Goal: Book appointment/travel/reservation

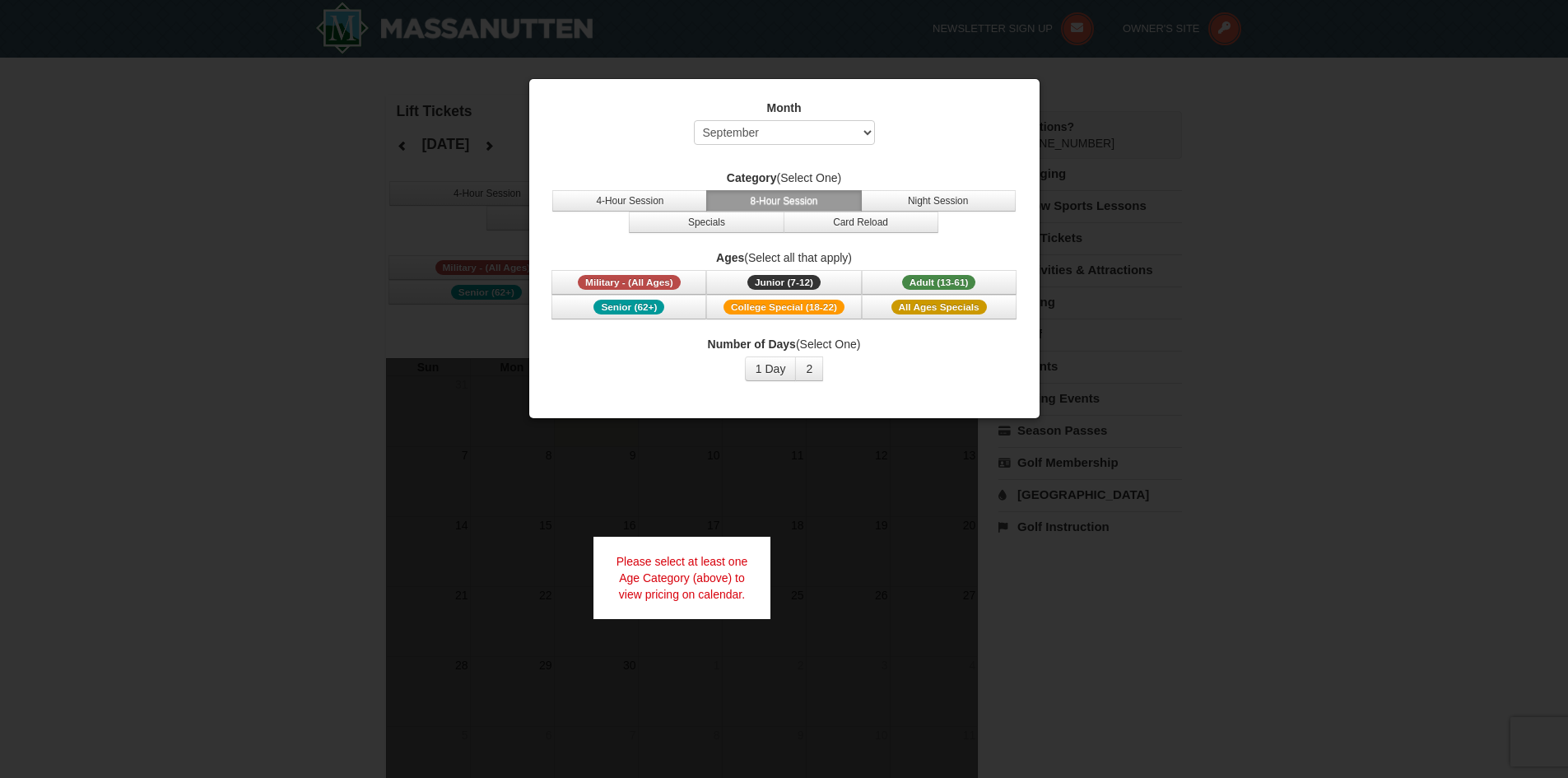
select select "9"
click at [681, 192] on button "4-Hour Session" at bounding box center [629, 200] width 154 height 21
click at [746, 196] on button "8-Hour Session" at bounding box center [783, 200] width 154 height 21
click at [227, 356] on div at bounding box center [784, 389] width 1568 height 778
click at [812, 362] on button "2" at bounding box center [809, 369] width 28 height 25
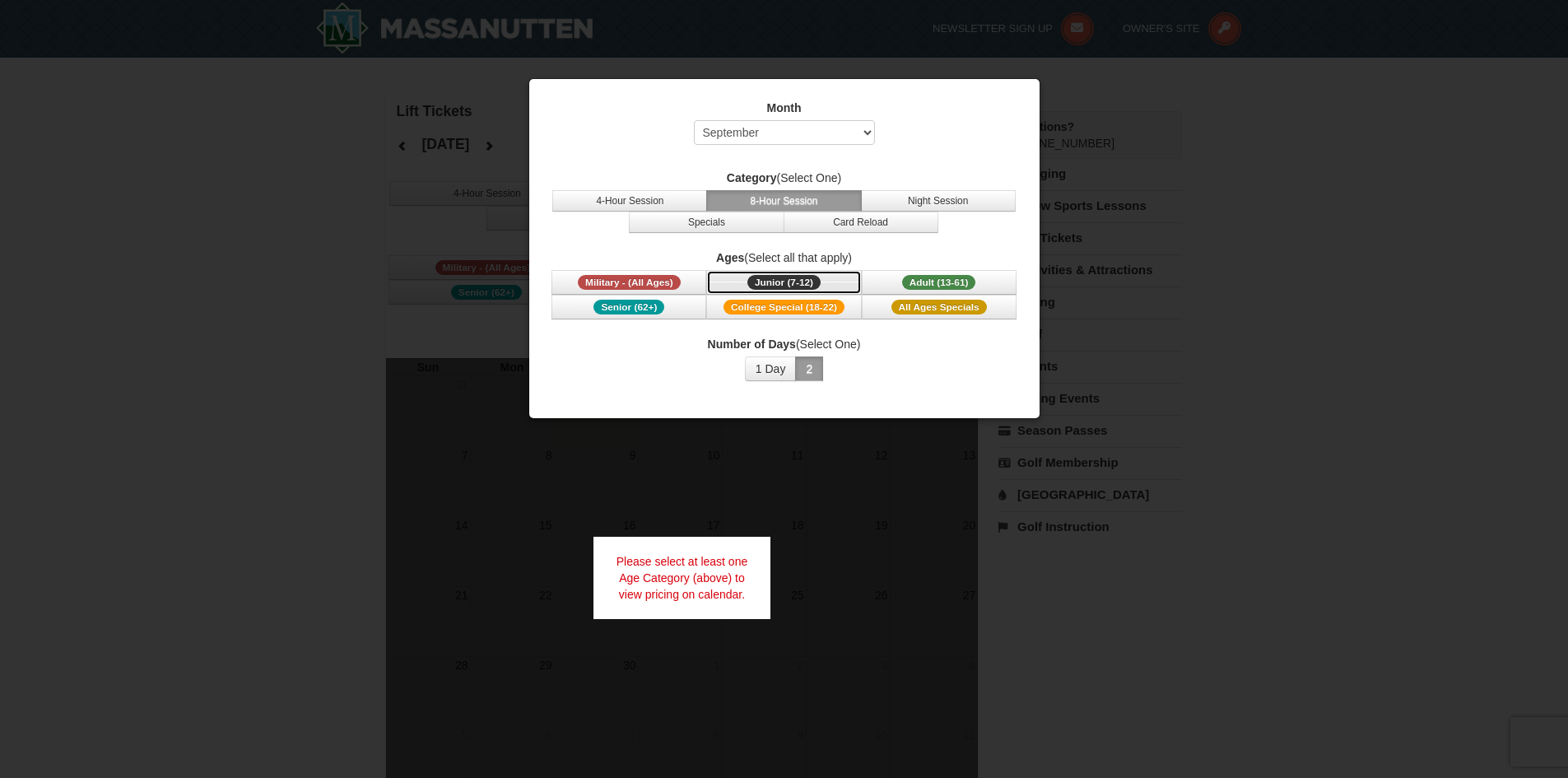
click at [744, 279] on button "Junior (7-12) (7 - 12)" at bounding box center [783, 282] width 154 height 25
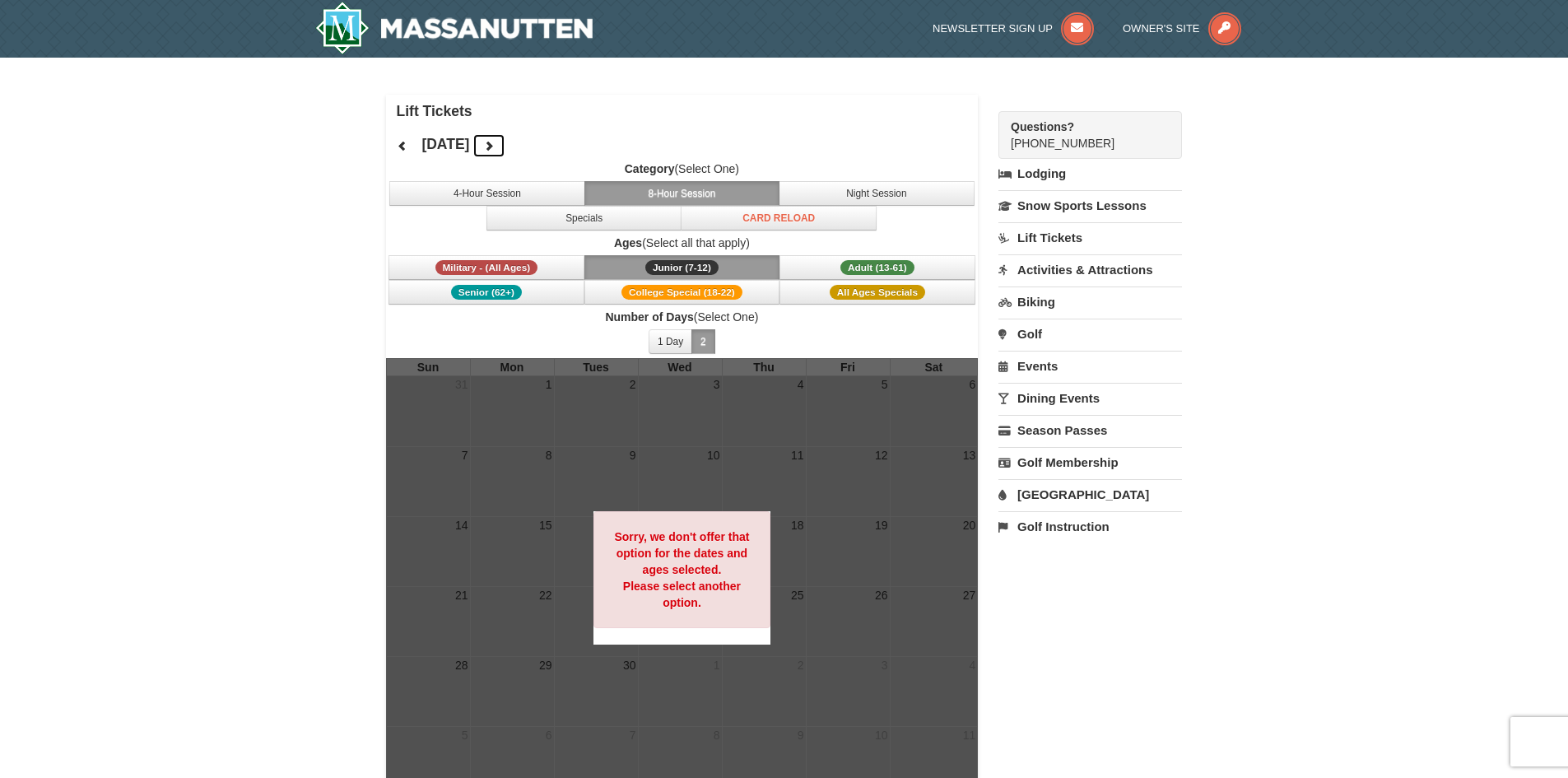
click at [494, 139] on icon at bounding box center [489, 145] width 12 height 12
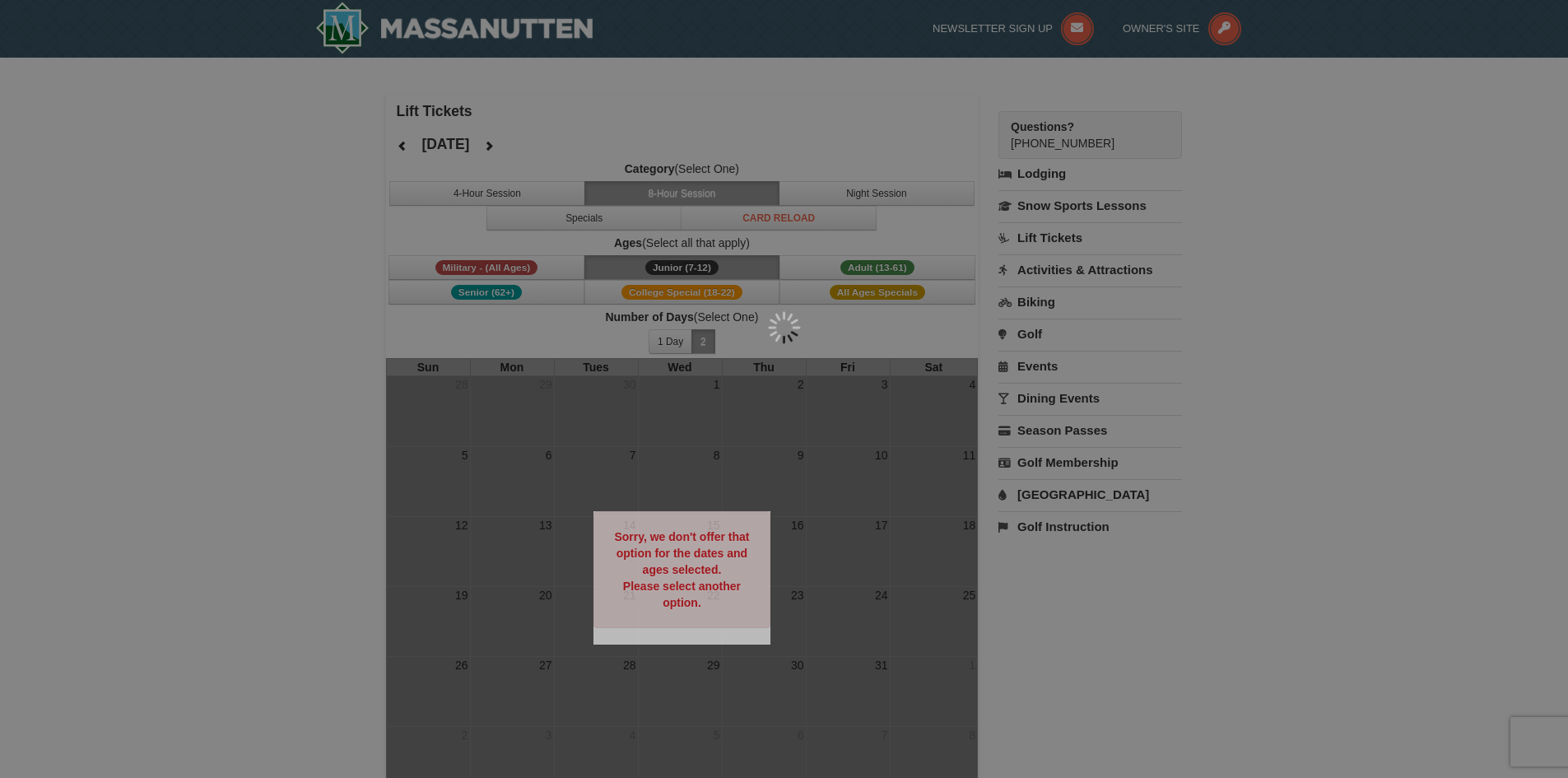
click at [551, 139] on div at bounding box center [784, 389] width 1568 height 778
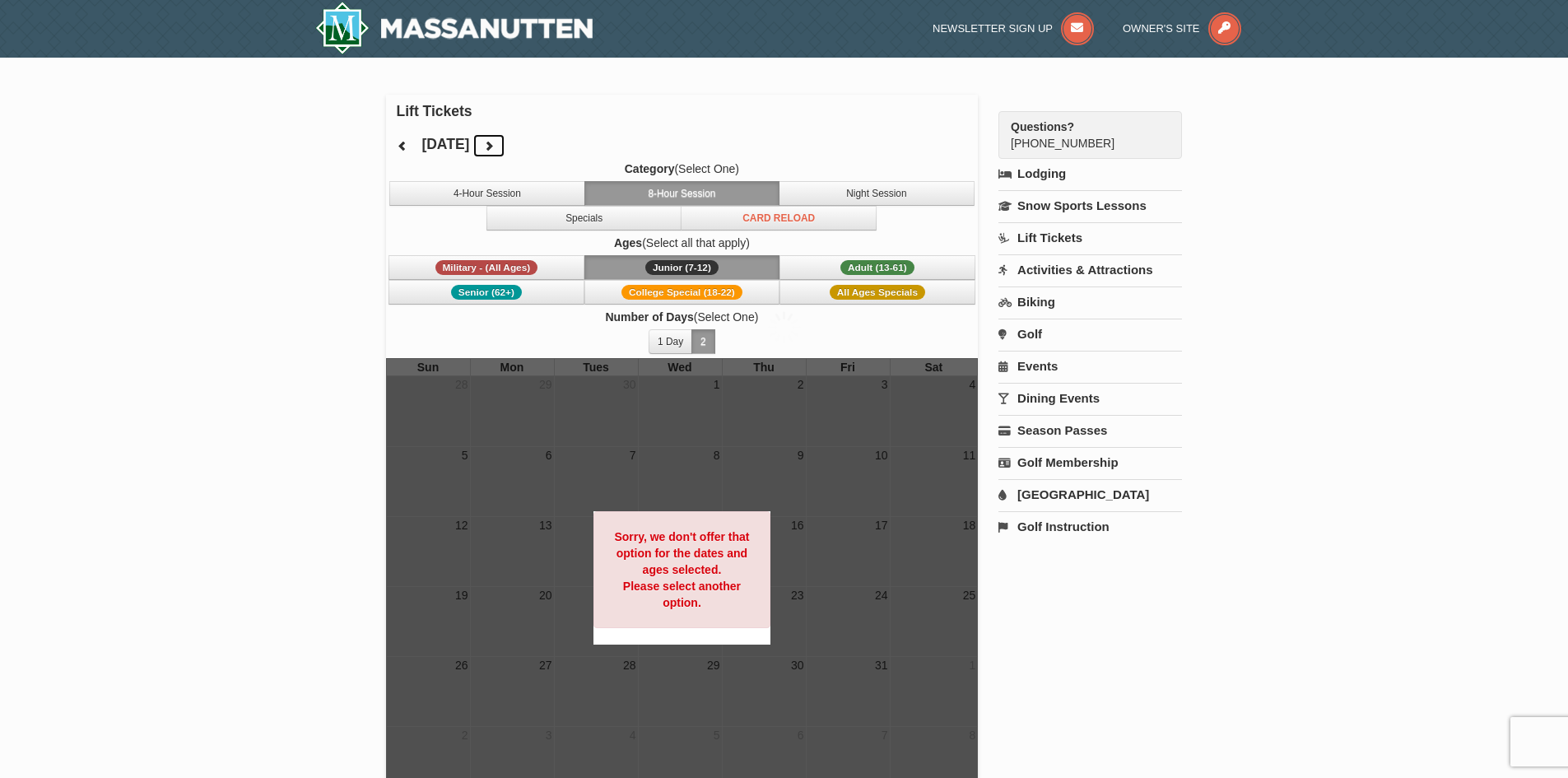
click at [494, 149] on icon at bounding box center [489, 145] width 12 height 12
click at [494, 146] on icon at bounding box center [489, 145] width 12 height 12
click at [1049, 202] on link "Snow Sports Lessons" at bounding box center [1090, 205] width 183 height 31
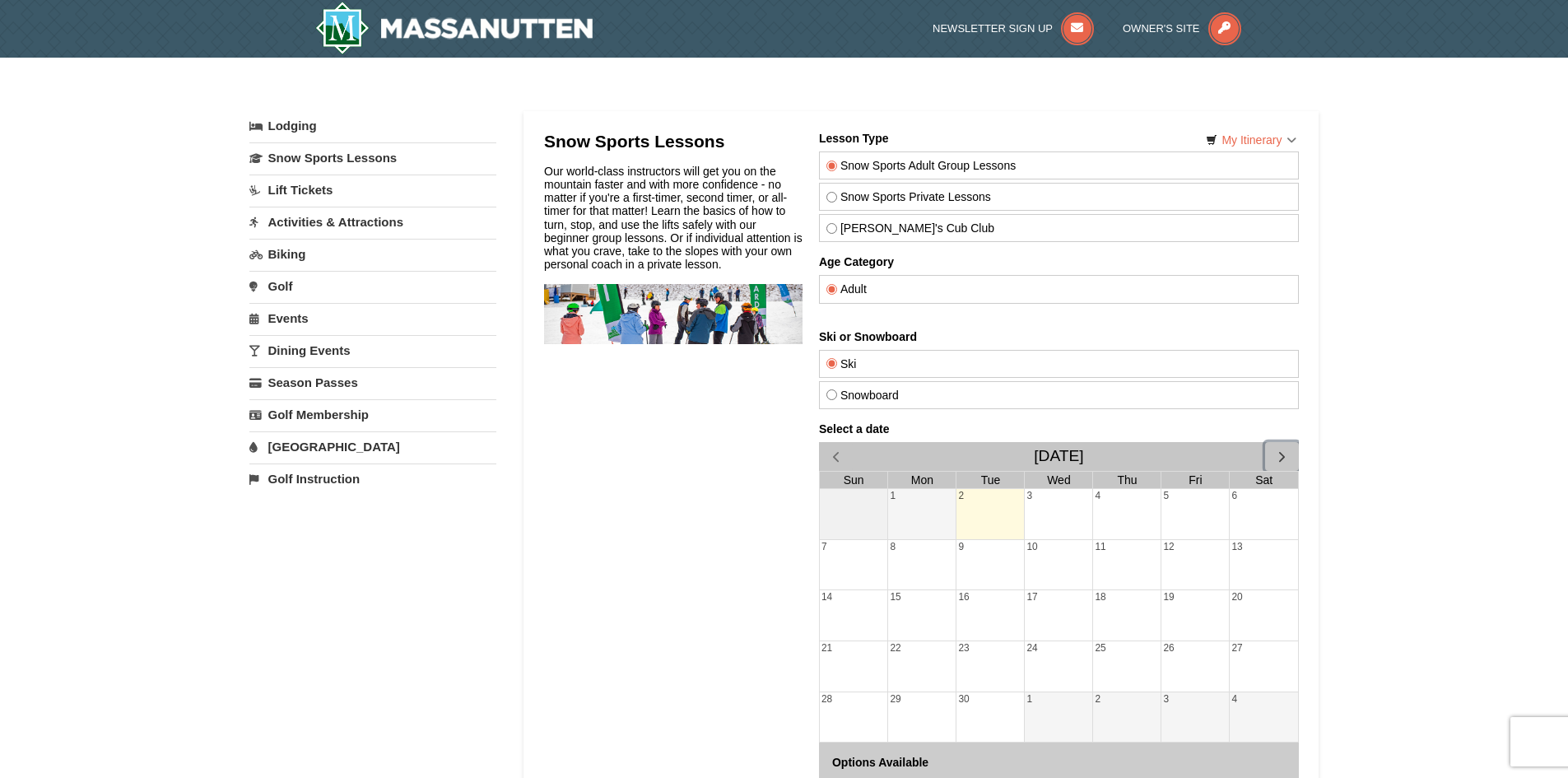
click at [1277, 453] on span "button" at bounding box center [1280, 455] width 17 height 17
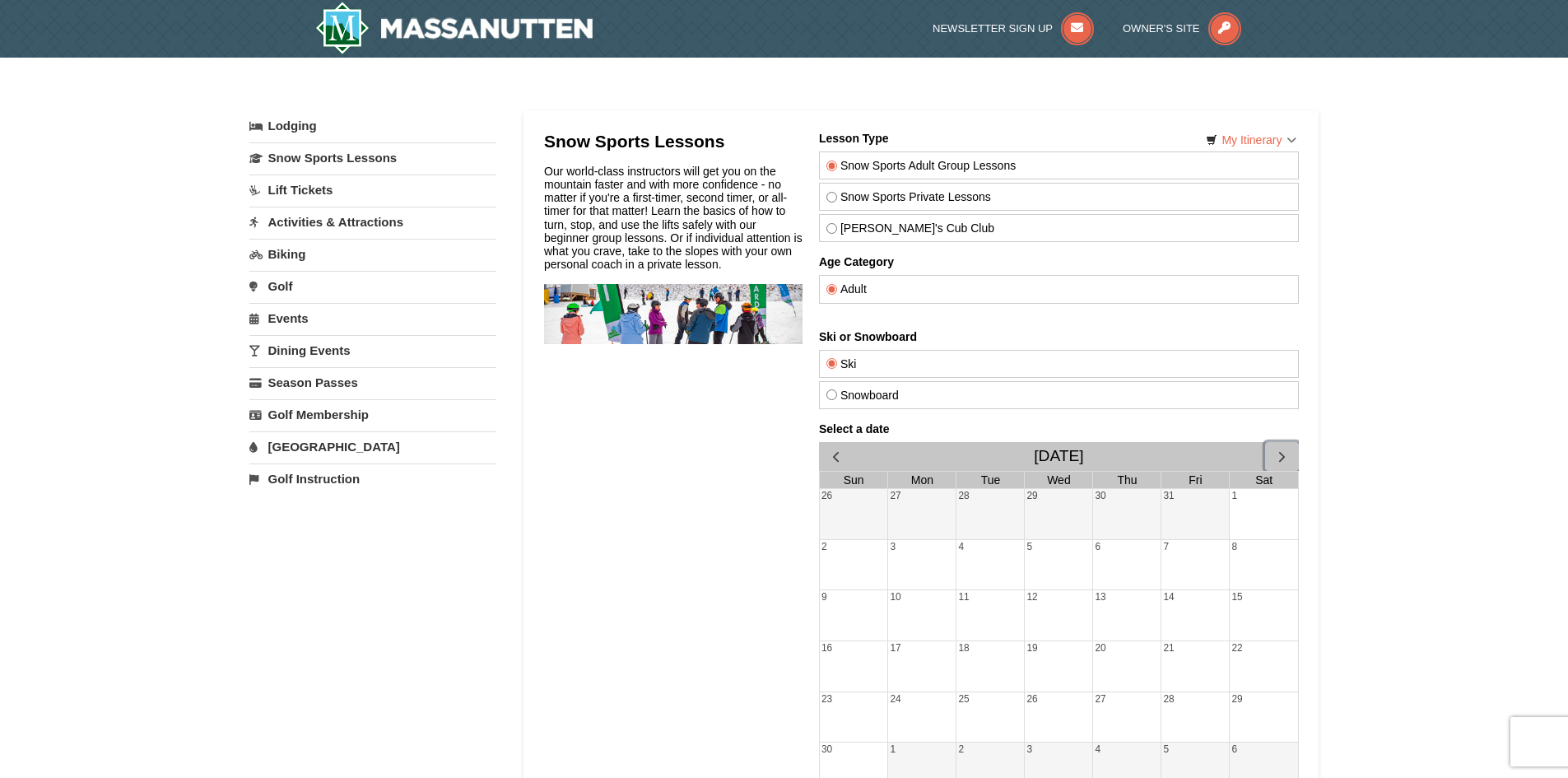
click at [1277, 453] on span "button" at bounding box center [1280, 455] width 17 height 17
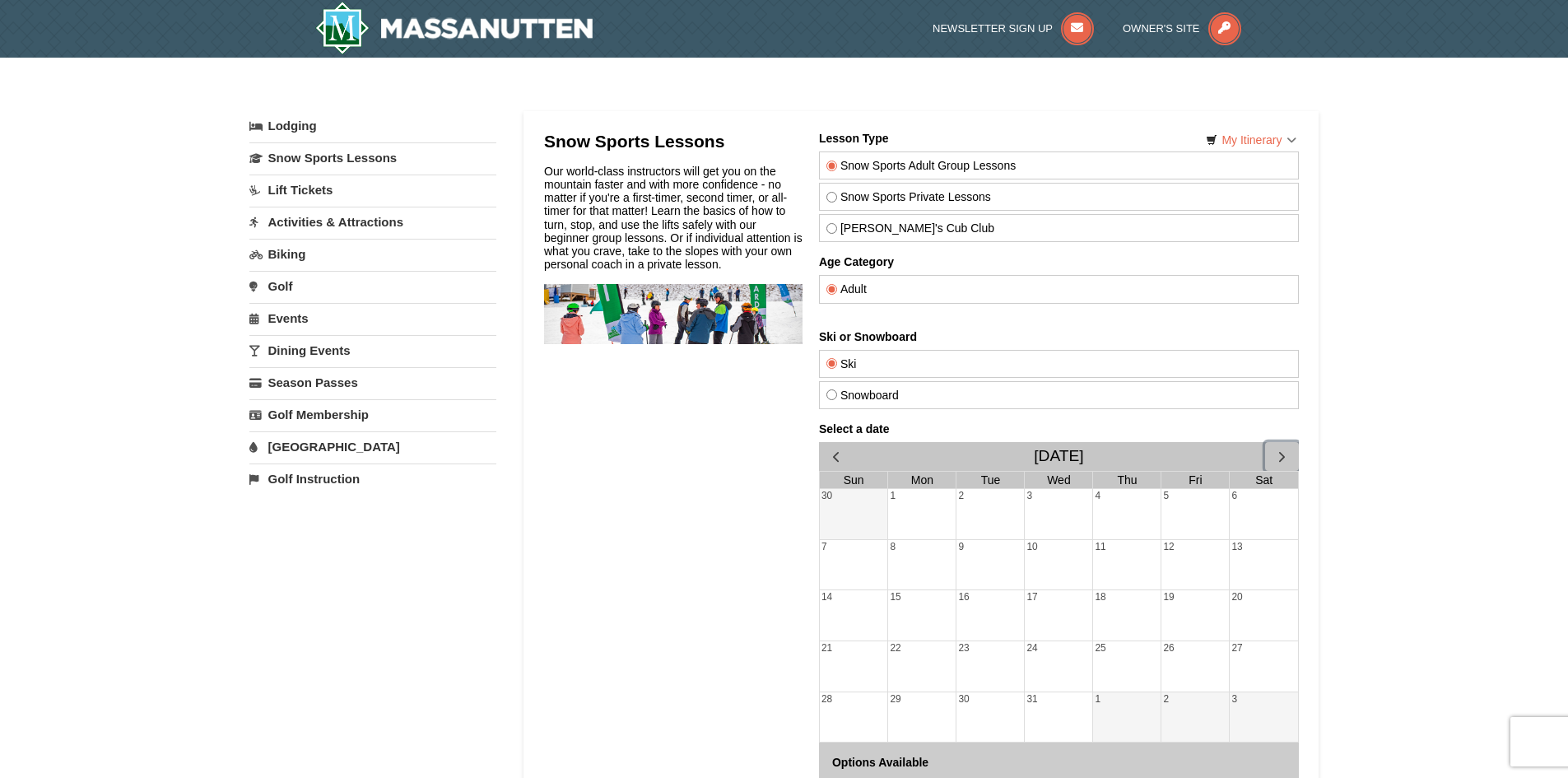
click at [1050, 701] on div "31" at bounding box center [1058, 717] width 68 height 50
click at [864, 191] on label "Snow Sports Private Lessons" at bounding box center [1058, 196] width 465 height 13
click at [836, 191] on input "Snow Sports Private Lessons" at bounding box center [831, 196] width 11 height 11
radio input "true"
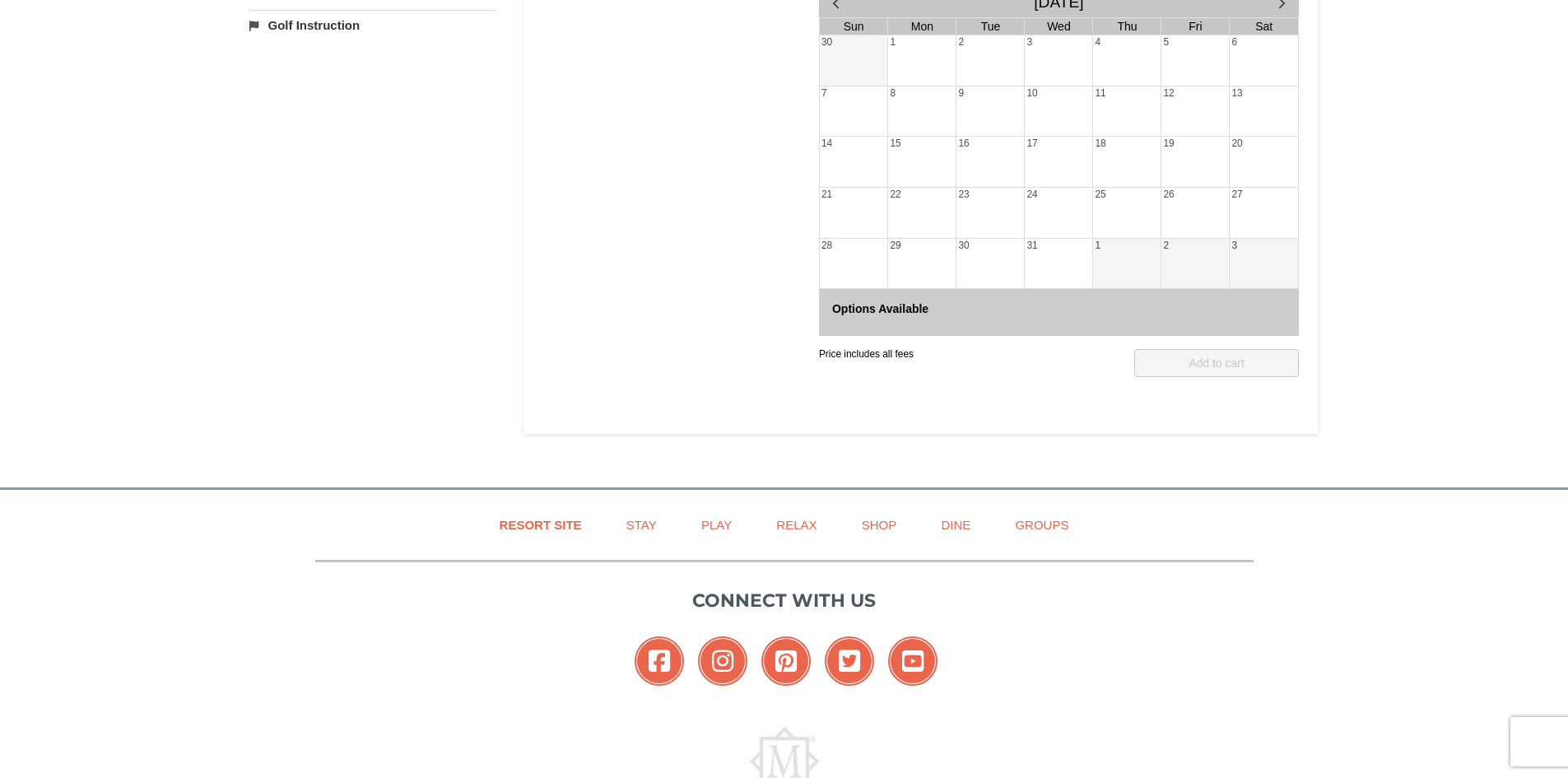
scroll to position [311, 0]
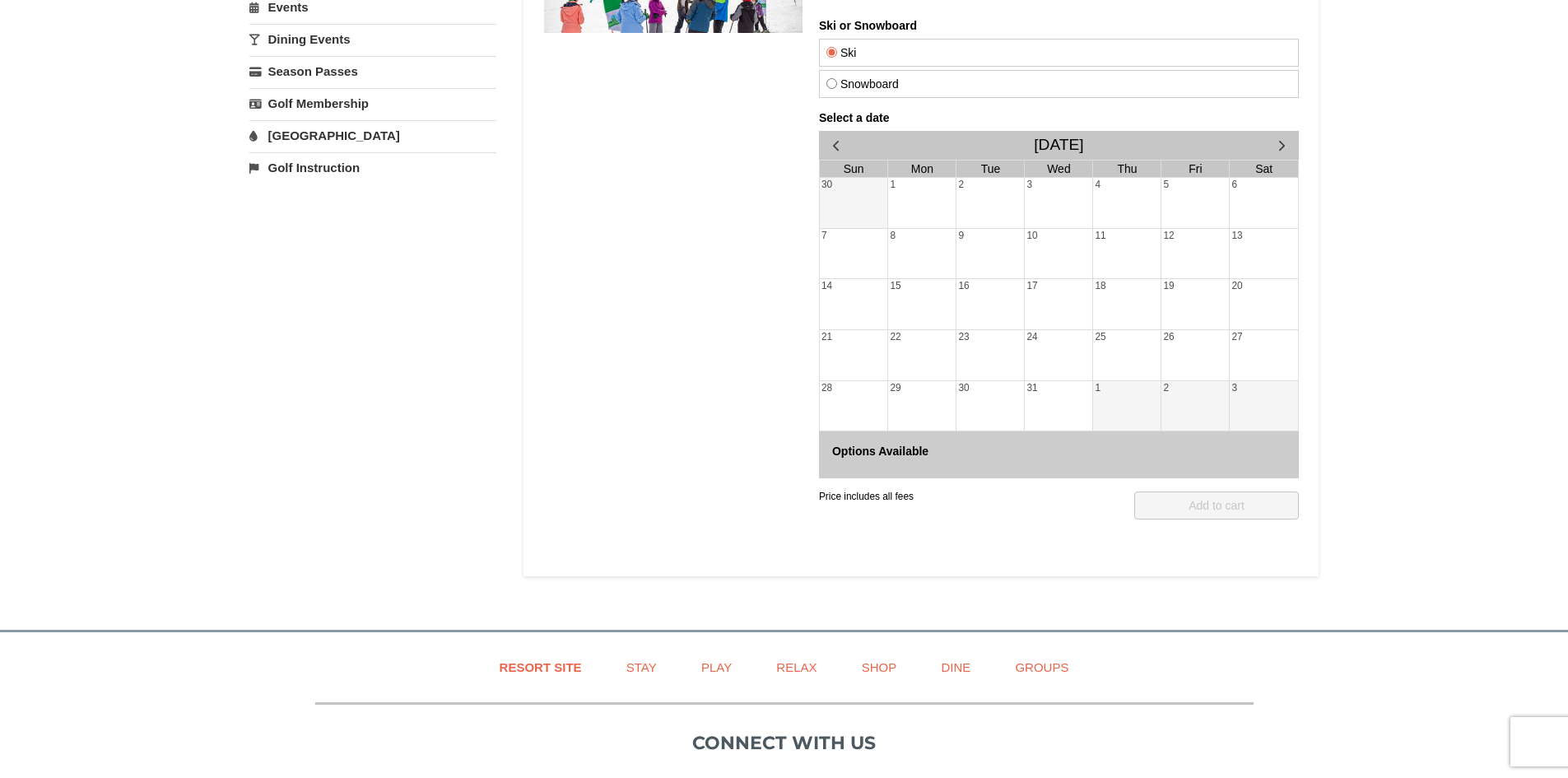
click at [888, 315] on tr "14 15 16 17 18 19 20" at bounding box center [1058, 304] width 478 height 51
click at [944, 354] on div "22" at bounding box center [921, 355] width 68 height 50
click at [1058, 381] on tbody "30 1 2 3 4 5 6 7 8 9 10 11 12 13 14 15 16 17 18 19 20 21 22 23 24 25 26 27 28 2…" at bounding box center [1058, 304] width 478 height 253
click at [1056, 382] on div "31" at bounding box center [1058, 405] width 68 height 50
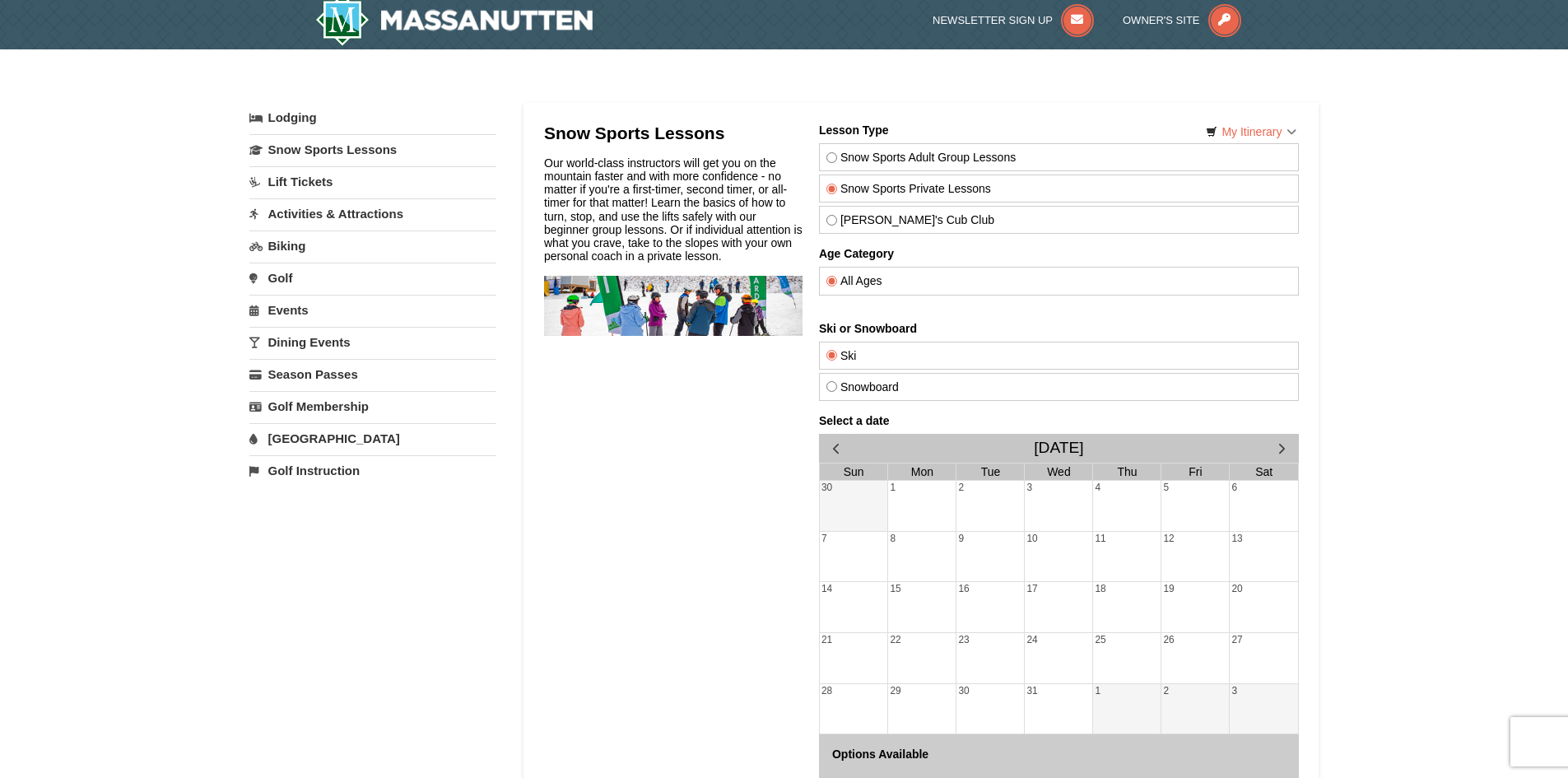
scroll to position [0, 0]
